Goal: Task Accomplishment & Management: Use online tool/utility

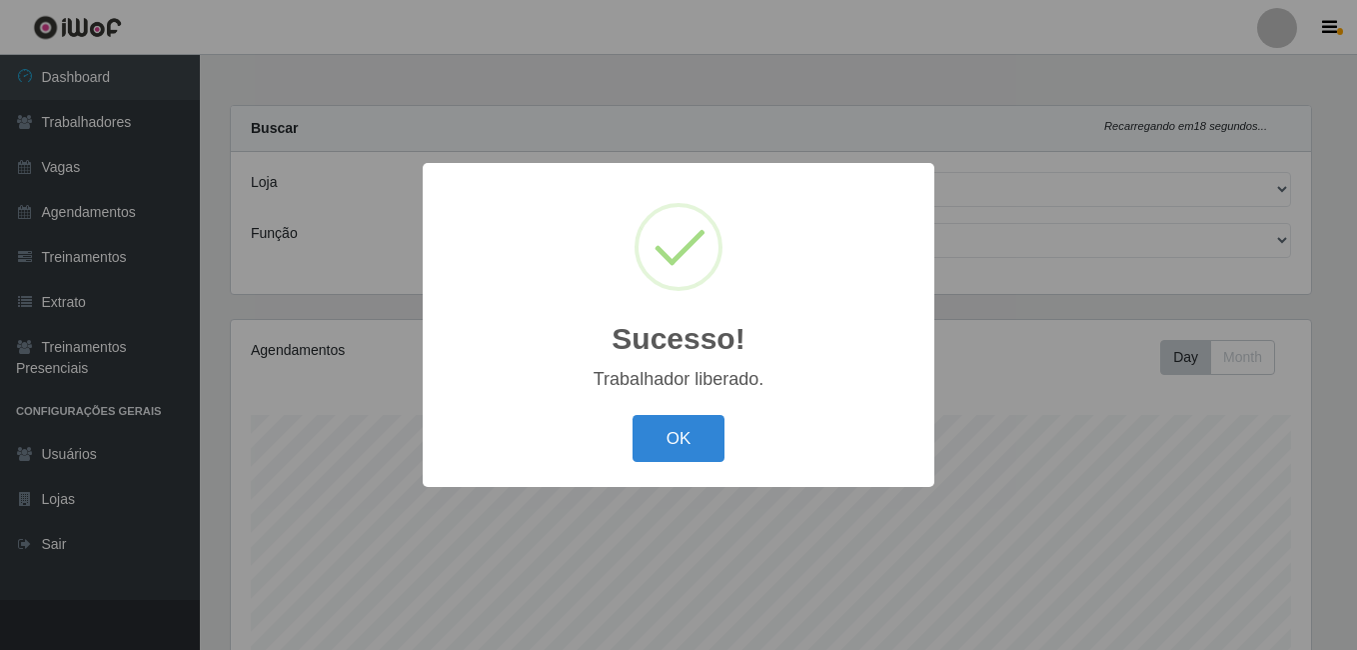
select select "471"
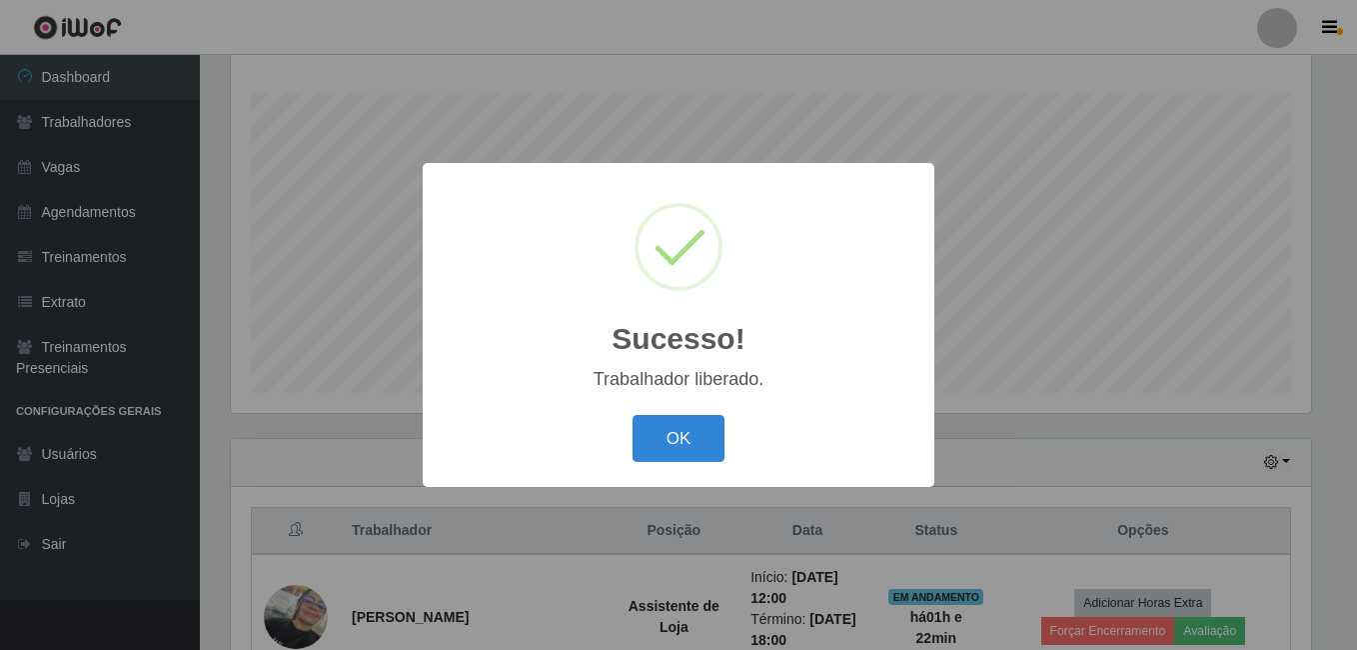
scroll to position [415, 1080]
